Goal: Task Accomplishment & Management: Manage account settings

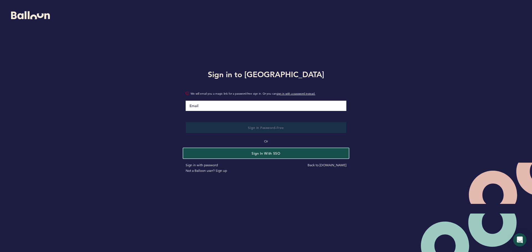
click at [262, 155] on button "Sign in with SSO" at bounding box center [265, 153] width 165 height 10
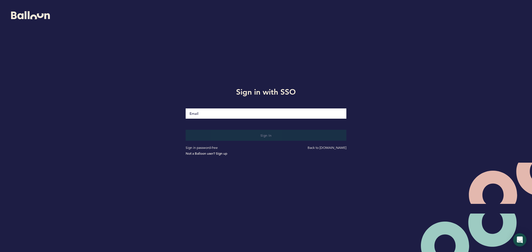
click at [256, 113] on input "Email" at bounding box center [266, 114] width 161 height 10
type input "[EMAIL_ADDRESS][DOMAIN_NAME]"
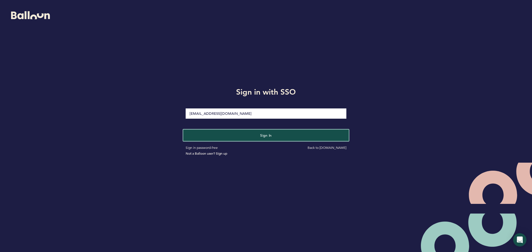
click at [245, 136] on button "Sign in" at bounding box center [265, 135] width 165 height 11
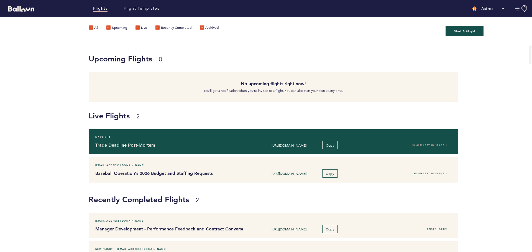
click at [185, 148] on h4 "Trade Deadline Post-Mortem" at bounding box center [166, 145] width 143 height 7
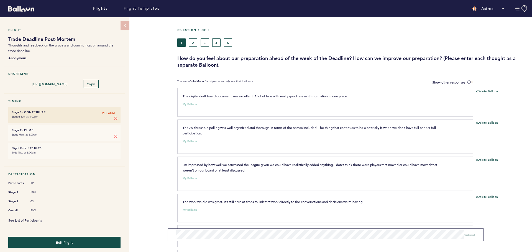
click at [27, 218] on div "See List of Participants" at bounding box center [64, 221] width 112 height 6
click at [28, 219] on link "See List of Participants" at bounding box center [25, 220] width 34 height 4
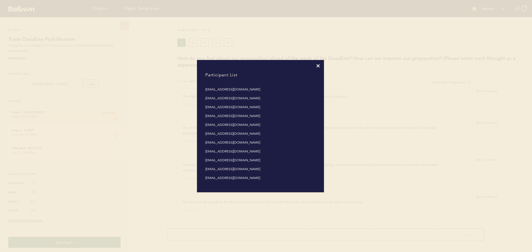
click at [318, 65] on icon at bounding box center [317, 65] width 3 height 3
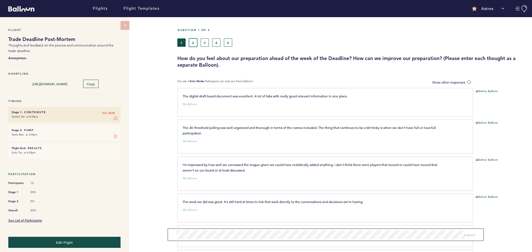
click at [194, 44] on button "2" at bounding box center [193, 42] width 8 height 8
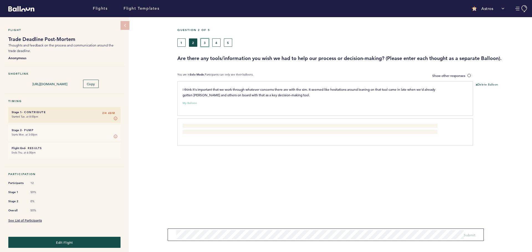
click at [206, 44] on button "3" at bounding box center [204, 42] width 8 height 8
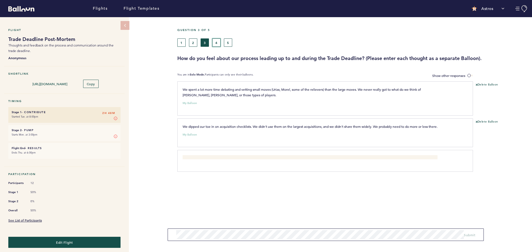
click at [216, 44] on button "4" at bounding box center [216, 42] width 8 height 8
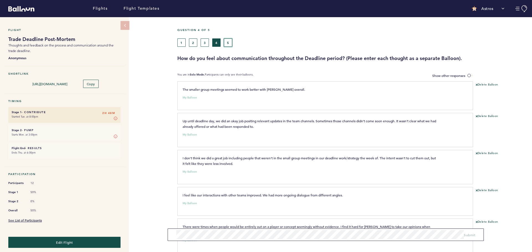
click at [228, 44] on button "5" at bounding box center [228, 42] width 8 height 8
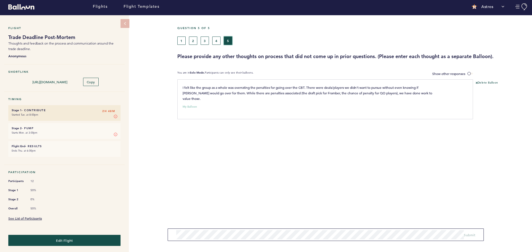
scroll to position [2, 0]
click at [182, 39] on button "1" at bounding box center [181, 40] width 8 height 8
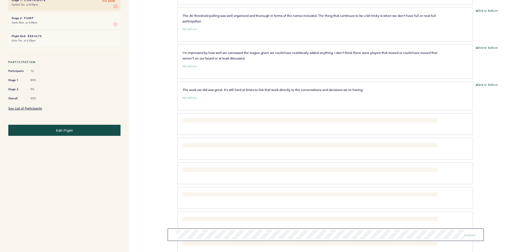
scroll to position [31, 0]
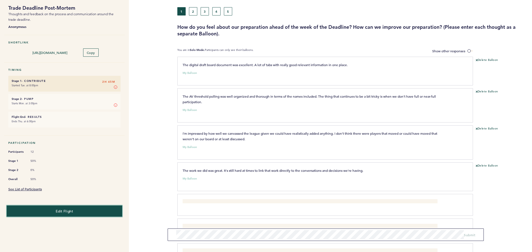
click at [82, 211] on button "Edit Flight" at bounding box center [64, 210] width 115 height 11
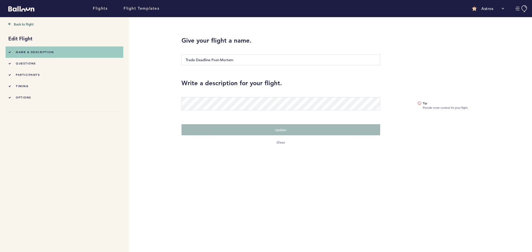
click at [37, 64] on li "questions" at bounding box center [64, 63] width 112 height 11
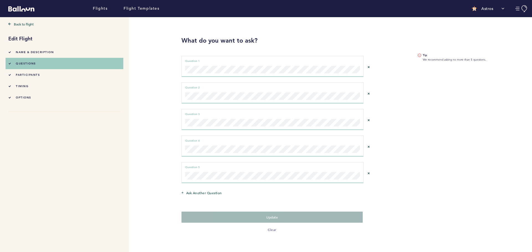
click at [29, 86] on li "timing" at bounding box center [64, 86] width 112 height 11
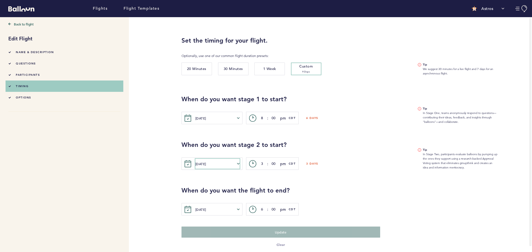
click at [239, 167] on button "[DATE]" at bounding box center [217, 164] width 44 height 10
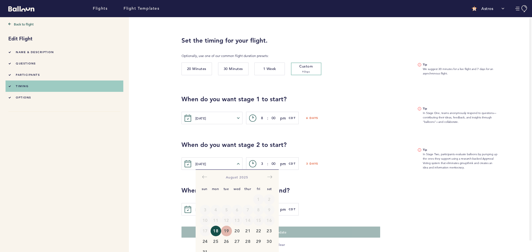
click at [226, 230] on button "19" at bounding box center [226, 231] width 11 height 11
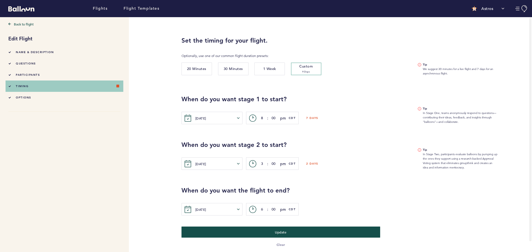
click at [367, 171] on div "When do you want the flight to end? [DATE] [PERSON_NAME] Tue Wed Thur Fri Sat S…" at bounding box center [354, 193] width 354 height 46
click at [288, 233] on button "Update" at bounding box center [280, 231] width 204 height 11
